Goal: Task Accomplishment & Management: Use online tool/utility

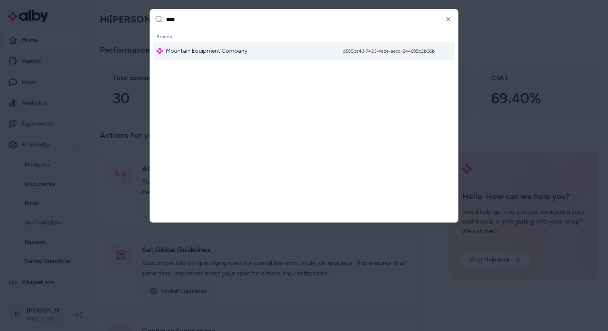
type input "*****"
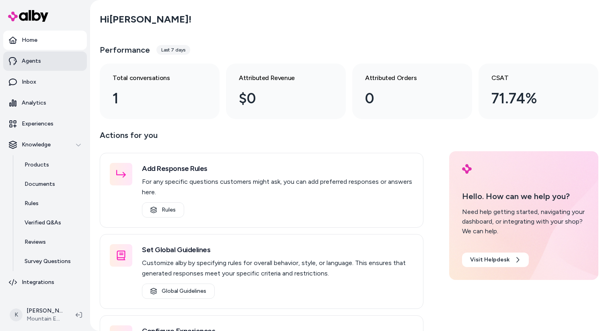
click at [49, 65] on link "Agents" at bounding box center [45, 60] width 84 height 19
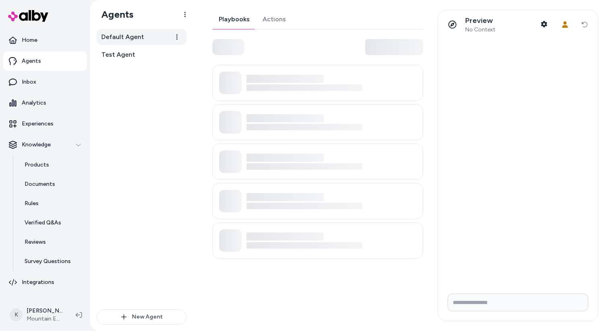
click at [146, 37] on link "Default Agent" at bounding box center [142, 37] width 90 height 16
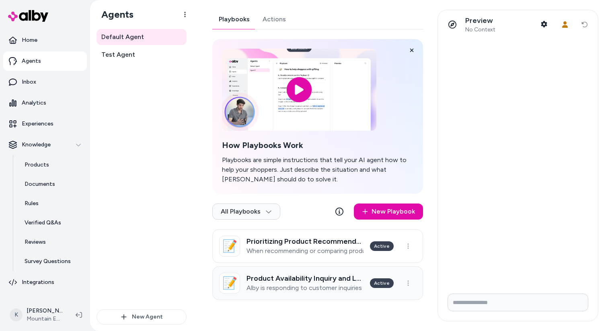
click at [319, 278] on h3 "Product Availability Inquiry and Local Inventory Check" at bounding box center [305, 278] width 117 height 8
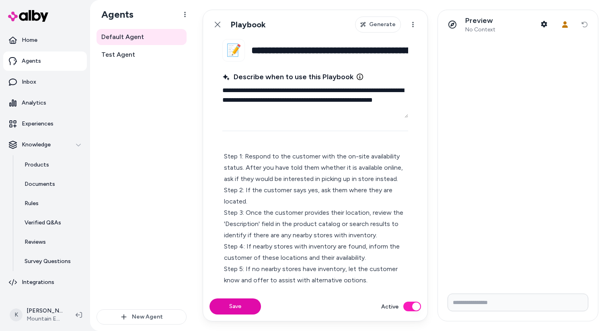
scroll to position [19, 0]
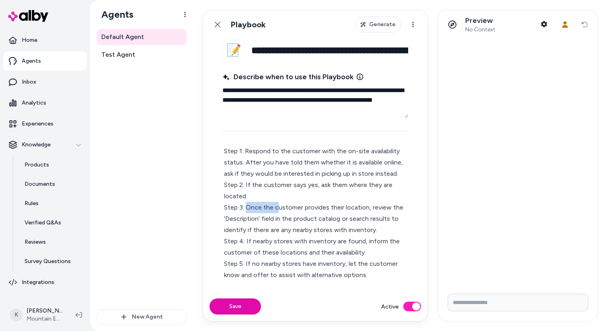
drag, startPoint x: 246, startPoint y: 209, endPoint x: 280, endPoint y: 209, distance: 34.6
click at [280, 209] on p "Step 1: Respond to the customer with the on-site availability status. After you…" at bounding box center [315, 213] width 183 height 135
click at [327, 208] on p "Step 1: Respond to the customer with the on-site availability status. After you…" at bounding box center [315, 213] width 183 height 135
